Goal: Task Accomplishment & Management: Manage account settings

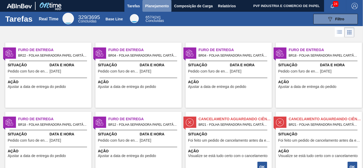
click at [151, 6] on span "Planejamento" at bounding box center [157, 6] width 24 height 6
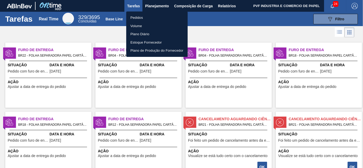
click at [138, 16] on li "Pedidos" at bounding box center [156, 18] width 61 height 8
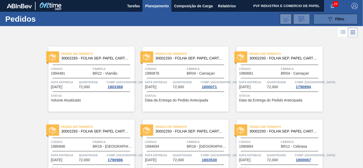
click at [328, 19] on icon "089F7B8B-B2A5-4AFE-B5C0-19BA573D28AC" at bounding box center [330, 19] width 6 height 6
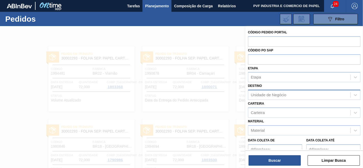
click at [276, 94] on div "Unidade de Negócio" at bounding box center [268, 95] width 35 height 4
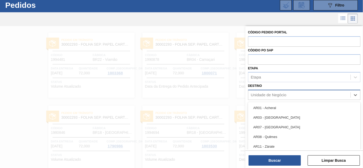
scroll to position [14, 0]
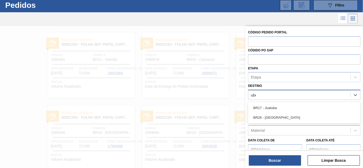
type input "uber"
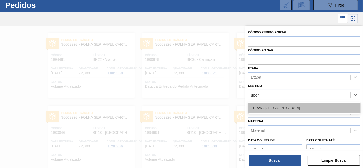
click at [274, 106] on div "BR26 - [GEOGRAPHIC_DATA]" at bounding box center [304, 108] width 112 height 10
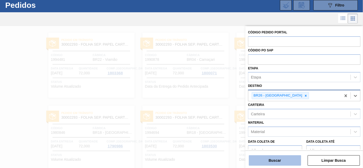
click at [265, 159] on button "Buscar" at bounding box center [274, 160] width 52 height 10
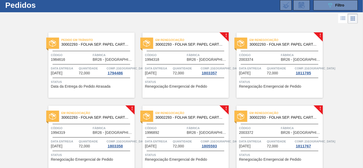
click at [176, 79] on span "Status" at bounding box center [186, 81] width 82 height 5
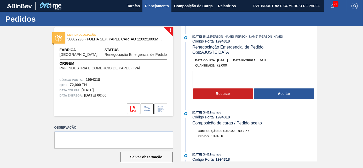
click at [157, 7] on span "Planejamento" at bounding box center [157, 6] width 24 height 6
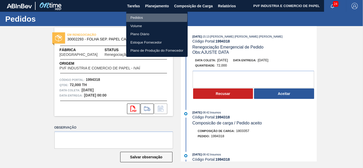
click at [142, 17] on li "Pedidos" at bounding box center [156, 18] width 61 height 8
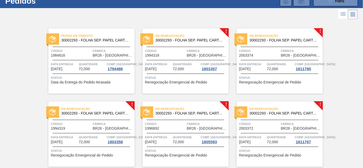
scroll to position [17, 0]
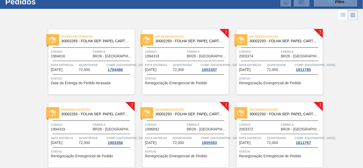
click at [177, 49] on span "Código" at bounding box center [165, 51] width 40 height 5
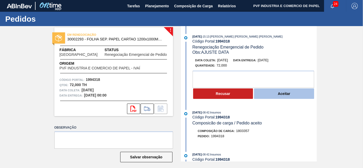
click at [267, 96] on button "Aceitar" at bounding box center [284, 93] width 60 height 10
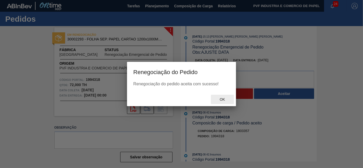
click at [225, 98] on span "Ok" at bounding box center [222, 99] width 14 height 4
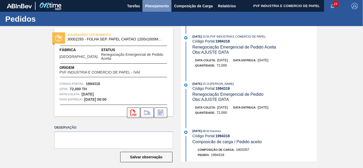
click at [161, 2] on button "Planejamento" at bounding box center [156, 6] width 29 height 12
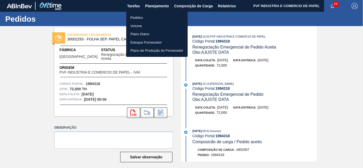
click at [140, 16] on li "Pedidos" at bounding box center [156, 18] width 61 height 8
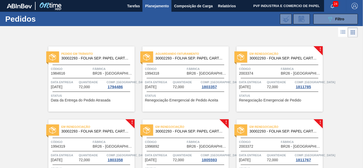
click at [261, 67] on span "Código" at bounding box center [259, 68] width 40 height 5
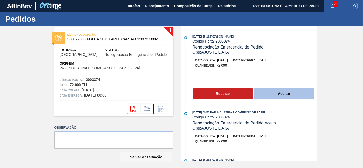
click at [264, 98] on button "Aceitar" at bounding box center [284, 93] width 60 height 10
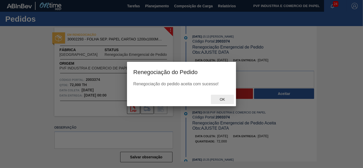
click at [221, 100] on span "Ok" at bounding box center [222, 99] width 14 height 4
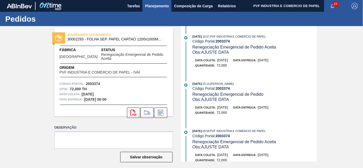
click at [153, 5] on span "Planejamento" at bounding box center [157, 6] width 24 height 6
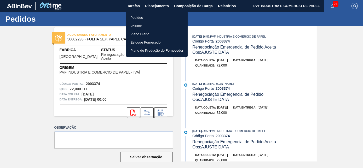
click at [140, 18] on li "Pedidos" at bounding box center [156, 18] width 61 height 8
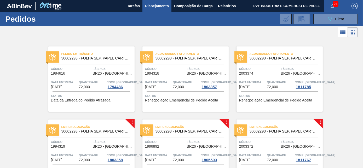
click at [110, 129] on span "Em renegociação" at bounding box center [97, 126] width 73 height 5
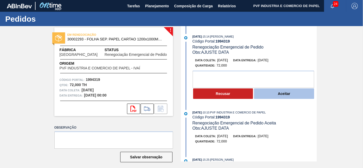
click at [275, 92] on button "Aceitar" at bounding box center [284, 93] width 60 height 10
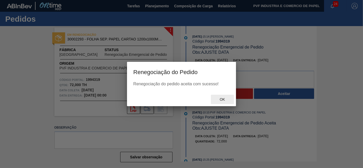
click at [221, 101] on span "Ok" at bounding box center [222, 99] width 14 height 4
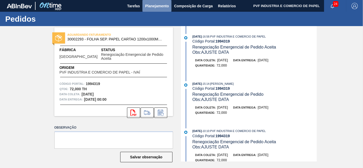
click at [155, 6] on span "Planejamento" at bounding box center [157, 6] width 24 height 6
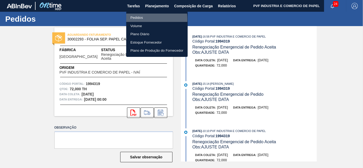
click at [140, 19] on li "Pedidos" at bounding box center [156, 18] width 61 height 8
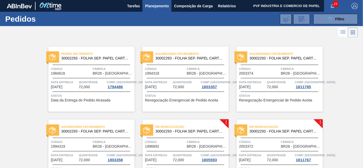
click at [215, 122] on div "Em renegociação 30002293 - FOLHA SEP. PAPEL CARTAO 1200x1000M 350g Código 19968…" at bounding box center [185, 152] width 86 height 65
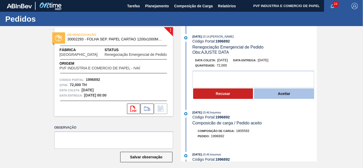
click at [270, 94] on button "Aceitar" at bounding box center [284, 93] width 60 height 10
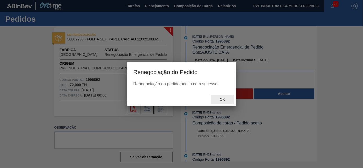
click at [222, 99] on span "Ok" at bounding box center [222, 99] width 14 height 4
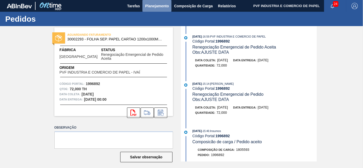
click at [154, 3] on span "Planejamento" at bounding box center [157, 6] width 24 height 6
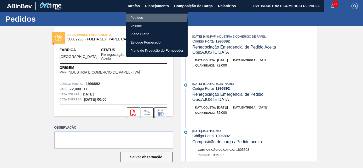
click at [139, 15] on li "Pedidos" at bounding box center [156, 18] width 61 height 8
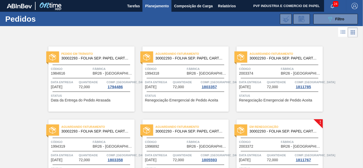
click at [275, 133] on div "Em renegociação 30002293 - FOLHA SEP. PAPEL CARTAO 1200x1000M 350g" at bounding box center [279, 129] width 86 height 12
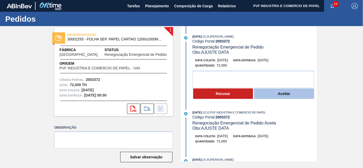
click at [281, 96] on button "Aceitar" at bounding box center [284, 93] width 60 height 10
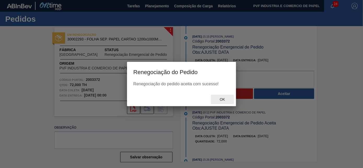
click at [228, 99] on span "Ok" at bounding box center [222, 99] width 14 height 4
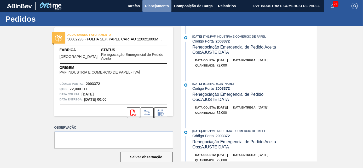
click at [153, 6] on span "Planejamento" at bounding box center [157, 6] width 24 height 6
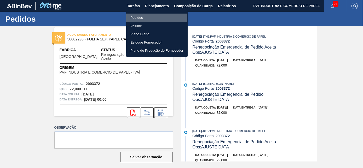
click at [142, 17] on li "Pedidos" at bounding box center [156, 18] width 61 height 8
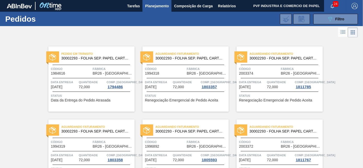
scroll to position [109, 0]
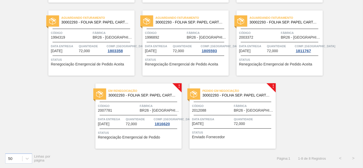
click at [137, 100] on div "Em renegociação 30002293 - FOLHA SEP. PAPEL CARTAO 1200x1000M 350g Código 20077…" at bounding box center [138, 116] width 86 height 65
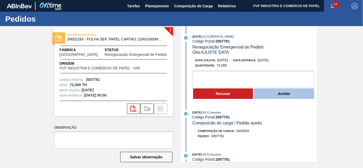
click at [287, 92] on button "Aceitar" at bounding box center [284, 93] width 60 height 10
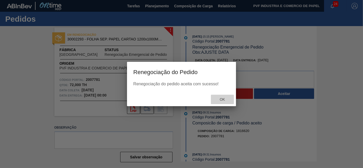
click at [225, 99] on span "Ok" at bounding box center [222, 99] width 14 height 4
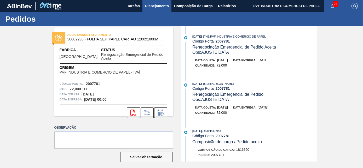
click at [158, 7] on span "Planejamento" at bounding box center [157, 6] width 24 height 6
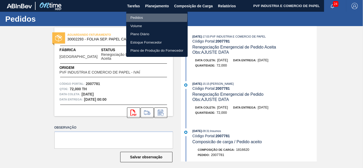
click at [139, 16] on li "Pedidos" at bounding box center [156, 18] width 61 height 8
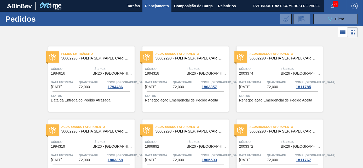
scroll to position [109, 0]
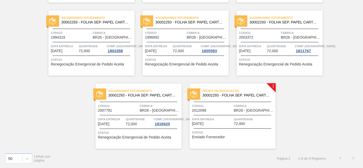
click at [245, 106] on span "Fábrica" at bounding box center [254, 105] width 40 height 5
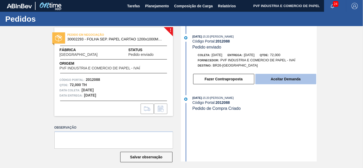
click at [270, 84] on button "Aceitar Demanda" at bounding box center [285, 79] width 61 height 10
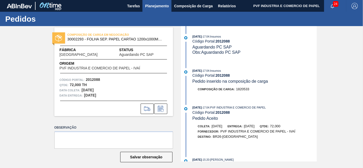
click at [158, 9] on span "Planejamento" at bounding box center [157, 6] width 24 height 6
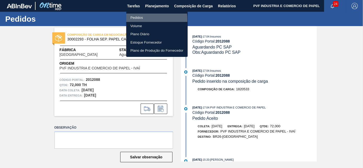
click at [134, 19] on li "Pedidos" at bounding box center [156, 18] width 61 height 8
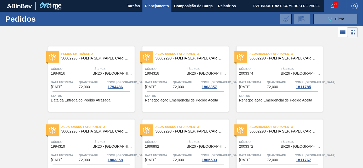
scroll to position [109, 0]
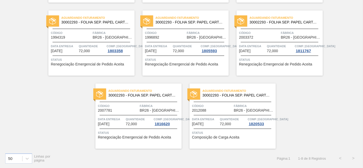
click at [235, 104] on span "Fábrica" at bounding box center [254, 105] width 40 height 5
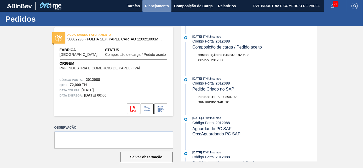
click at [154, 5] on span "Planejamento" at bounding box center [157, 6] width 24 height 6
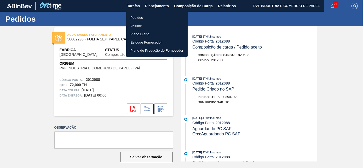
click at [138, 17] on li "Pedidos" at bounding box center [156, 18] width 61 height 8
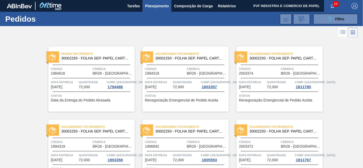
click at [361, 130] on div "Pedido em Trânsito 30002293 - FOLHA SEP. PAPEL CARTAO 1200x1000M 350g Código 19…" at bounding box center [181, 148] width 363 height 219
click at [327, 18] on icon "089F7B8B-B2A5-4AFE-B5C0-19BA573D28AC" at bounding box center [330, 19] width 6 height 6
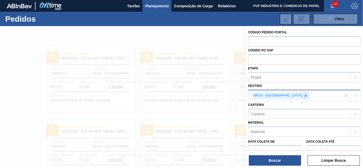
click at [305, 95] on icon at bounding box center [306, 96] width 2 height 2
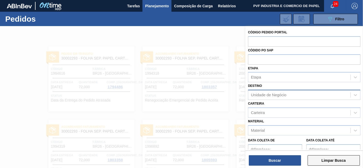
click at [322, 162] on button "Limpar Busca" at bounding box center [333, 160] width 52 height 10
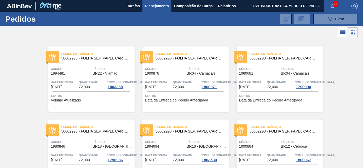
click at [358, 15] on div "089F7B8B-B2A5-4AFE-B5C0-19BA573D28AC Filtro Código Pedido Portal Códido PO SAP …" at bounding box center [219, 19] width 281 height 16
click at [362, 16] on div "Pedidos 089F7B8B-B2A5-4AFE-B5C0-19BA573D28AC Filtro Código Pedido Portal Códido…" at bounding box center [181, 19] width 363 height 14
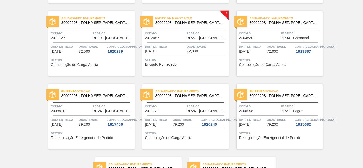
scroll to position [1055, 0]
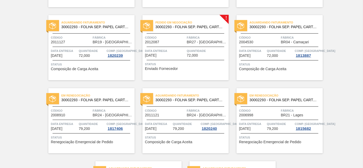
click at [175, 41] on div "Código 2012087" at bounding box center [165, 39] width 40 height 9
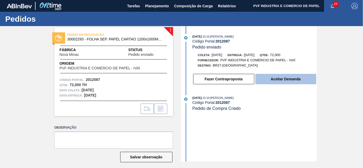
click at [267, 78] on button "Aceitar Demanda" at bounding box center [285, 79] width 61 height 10
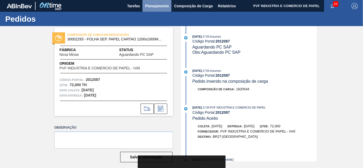
click at [161, 4] on span "Planejamento" at bounding box center [157, 6] width 24 height 6
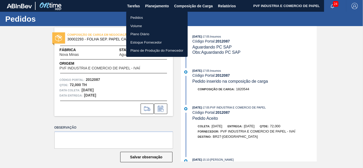
click at [132, 16] on li "Pedidos" at bounding box center [156, 18] width 61 height 8
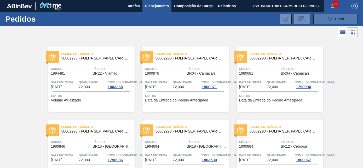
click at [336, 18] on span "Filtro" at bounding box center [339, 19] width 9 height 4
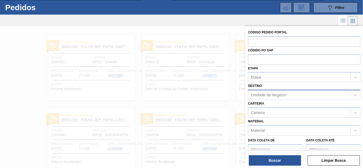
click at [290, 95] on div "Unidade de Negócio" at bounding box center [299, 95] width 102 height 8
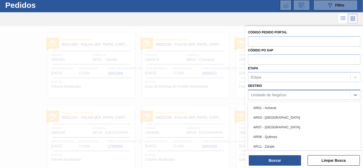
scroll to position [14, 0]
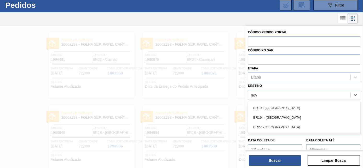
type input "nova"
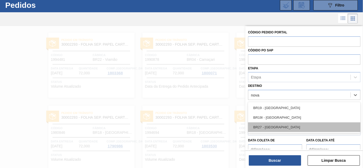
click at [274, 126] on div "BR27 - [GEOGRAPHIC_DATA]" at bounding box center [304, 127] width 112 height 10
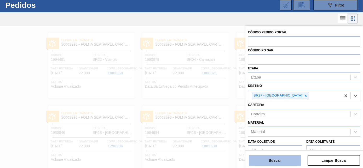
click at [271, 156] on button "Buscar" at bounding box center [274, 160] width 52 height 10
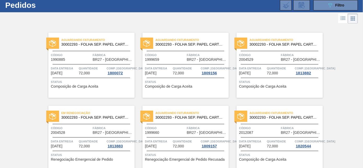
click at [277, 119] on span "30002293 - FOLHA SEP. PAPEL CARTAO 1200x1000M 350g" at bounding box center [283, 118] width 69 height 4
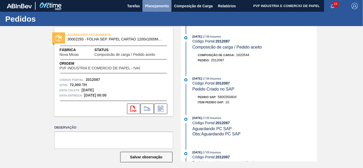
click at [155, 6] on span "Planejamento" at bounding box center [157, 6] width 24 height 6
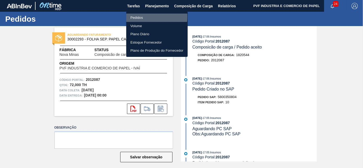
click at [140, 16] on li "Pedidos" at bounding box center [156, 18] width 61 height 8
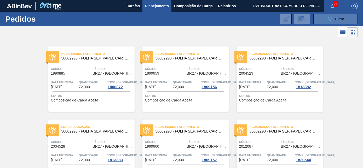
click at [322, 20] on button "089F7B8B-B2A5-4AFE-B5C0-19BA573D28AC Filtro" at bounding box center [335, 19] width 44 height 10
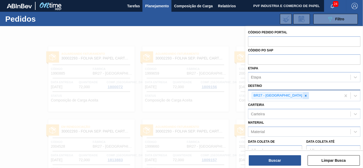
click at [305, 95] on icon at bounding box center [306, 96] width 2 height 2
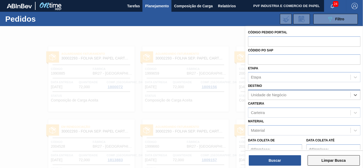
click at [316, 157] on button "Limpar Busca" at bounding box center [333, 160] width 52 height 10
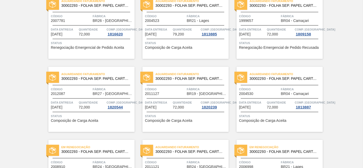
scroll to position [1132, 0]
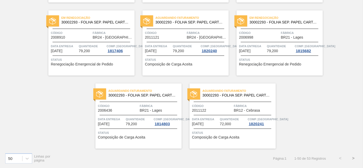
click at [352, 159] on button ">" at bounding box center [352, 158] width 13 height 13
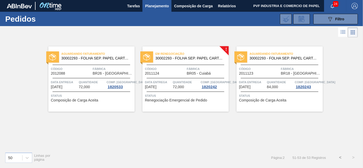
scroll to position [0, 0]
click at [186, 89] on div "Em renegociação 30002293 - FOLHA SEP. PAPEL CARTAO 1200x1000M 350g Código 20111…" at bounding box center [185, 78] width 86 height 65
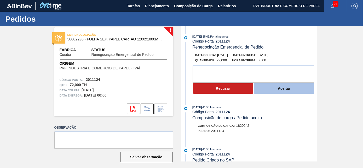
click at [256, 92] on button "Aceitar" at bounding box center [284, 88] width 60 height 10
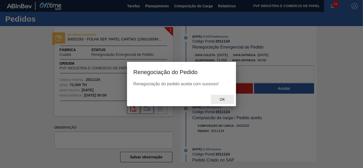
click at [217, 102] on div "Ok" at bounding box center [222, 100] width 23 height 10
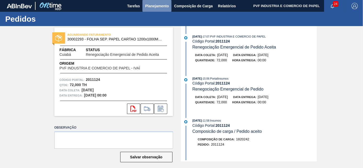
click at [153, 7] on span "Planejamento" at bounding box center [157, 6] width 24 height 6
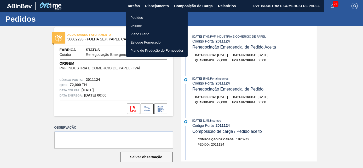
click at [140, 16] on li "Pedidos" at bounding box center [156, 18] width 61 height 8
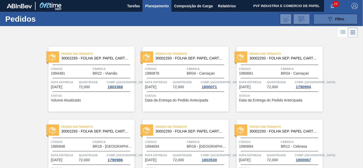
click at [322, 17] on button "089F7B8B-B2A5-4AFE-B5C0-19BA573D28AC Filtro" at bounding box center [335, 19] width 44 height 10
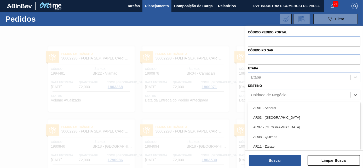
scroll to position [14, 0]
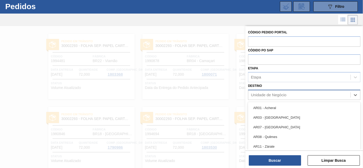
click at [272, 96] on div "Unidade de Negócio" at bounding box center [268, 95] width 35 height 4
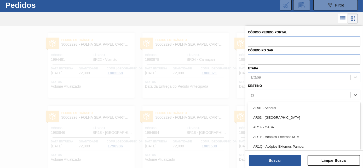
type input "cui"
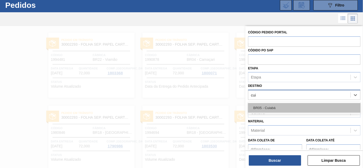
click at [268, 106] on div "BR05 - Cuiabá" at bounding box center [304, 108] width 112 height 10
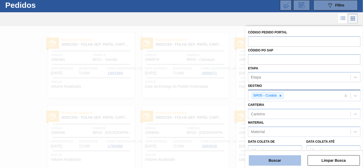
click at [262, 159] on button "Buscar" at bounding box center [274, 160] width 52 height 10
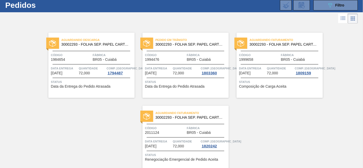
click at [113, 53] on span "Fábrica" at bounding box center [113, 54] width 40 height 5
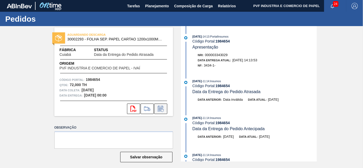
click at [158, 111] on icon at bounding box center [160, 109] width 4 height 3
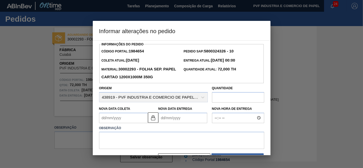
click at [264, 125] on div "Observação" at bounding box center [181, 136] width 169 height 26
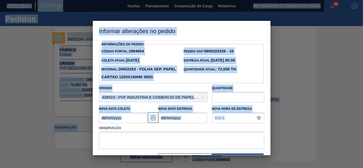
scroll to position [17, 0]
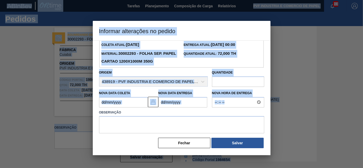
drag, startPoint x: 264, startPoint y: 125, endPoint x: 262, endPoint y: 180, distance: 55.1
click at [262, 0] on html "Tarefas Planejamento Composição de Carga Relatórios PVF INDUSTRIA E COMERCIO DE…" at bounding box center [181, 0] width 363 height 0
click at [197, 145] on button "Fechar" at bounding box center [184, 143] width 52 height 10
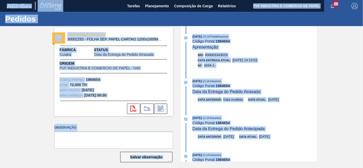
click at [163, 111] on icon at bounding box center [160, 109] width 8 height 6
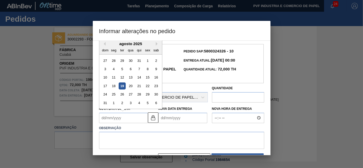
click at [126, 119] on Coleta "Nova Data Coleta" at bounding box center [123, 118] width 49 height 10
click at [121, 88] on div "19" at bounding box center [121, 85] width 7 height 7
type Coleta "[DATE]"
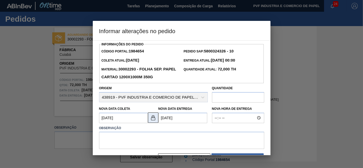
click at [155, 120] on img at bounding box center [153, 118] width 6 height 6
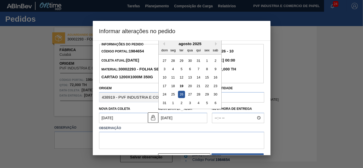
click at [162, 121] on Entrega "[DATE]" at bounding box center [182, 118] width 49 height 10
click at [188, 88] on div "20" at bounding box center [189, 85] width 7 height 7
type Entrega "[DATE]"
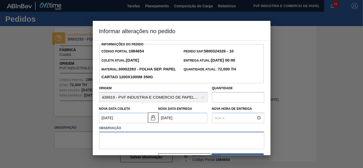
click at [165, 143] on textarea at bounding box center [181, 140] width 165 height 17
type textarea "pedido entregue"
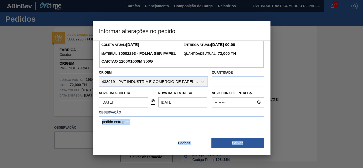
drag, startPoint x: 261, startPoint y: 130, endPoint x: 268, endPoint y: 163, distance: 34.1
click at [268, 163] on div "Informar alterações no pedido Informações do Pedido Código Portal: 1984654 Pedi…" at bounding box center [181, 84] width 363 height 168
drag, startPoint x: 268, startPoint y: 163, endPoint x: 251, endPoint y: 141, distance: 28.6
click at [251, 141] on button "Salvar" at bounding box center [237, 143] width 52 height 10
click at [243, 143] on button "Salvar" at bounding box center [237, 143] width 52 height 10
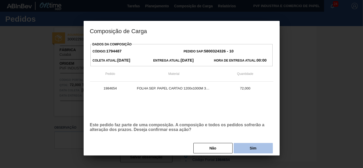
click at [245, 147] on button "Sim" at bounding box center [252, 148] width 39 height 10
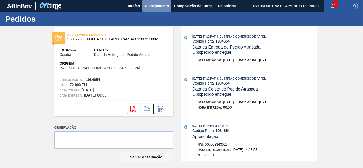
click at [147, 5] on span "Planejamento" at bounding box center [157, 6] width 24 height 6
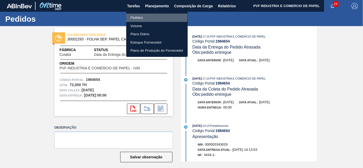
click at [138, 16] on li "Pedidos" at bounding box center [156, 18] width 61 height 8
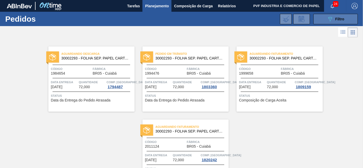
click at [349, 22] on button "089F7B8B-B2A5-4AFE-B5C0-19BA573D28AC Filtro" at bounding box center [335, 19] width 44 height 10
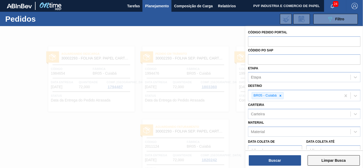
click at [329, 159] on button "Limpar Busca" at bounding box center [333, 160] width 52 height 10
